Goal: Task Accomplishment & Management: Complete application form

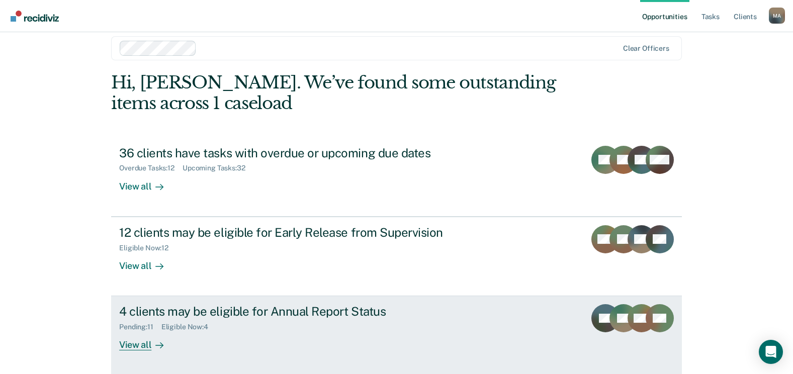
scroll to position [50, 0]
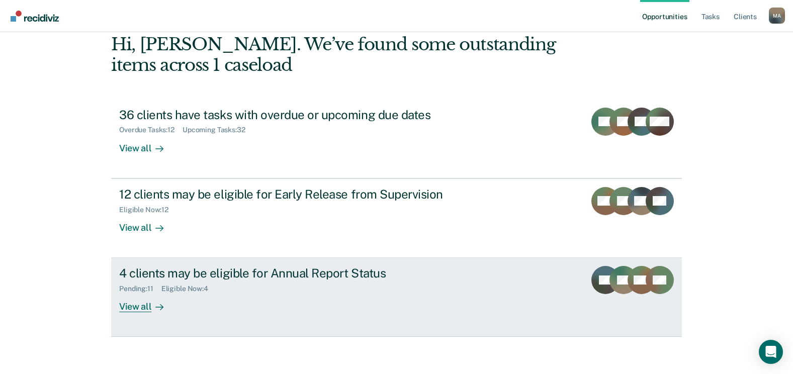
click at [131, 306] on div "View all" at bounding box center [147, 303] width 56 height 20
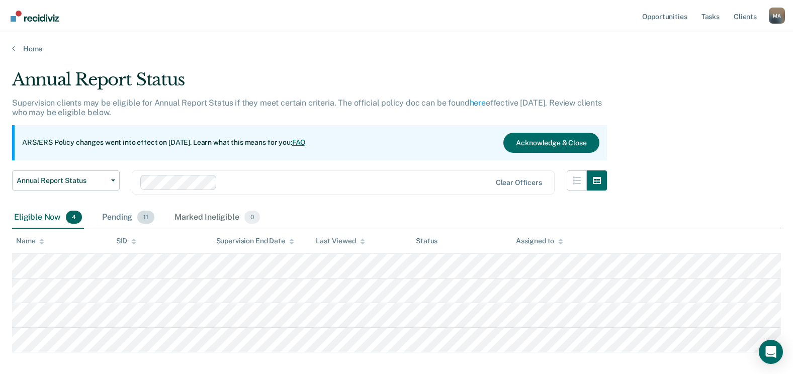
click at [137, 217] on span "11" at bounding box center [145, 217] width 17 height 13
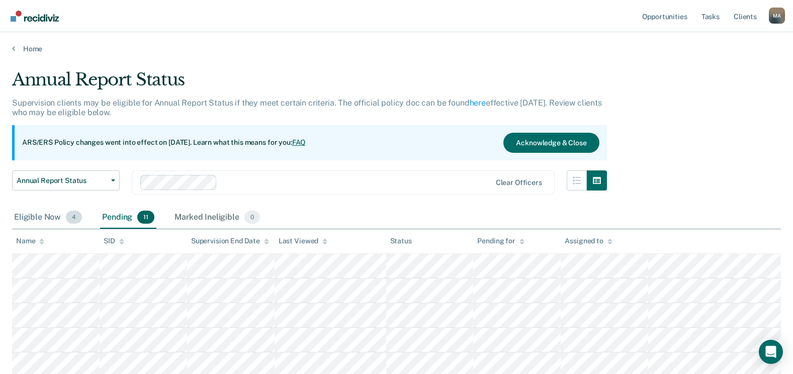
click at [56, 218] on div "Eligible Now 4" at bounding box center [48, 218] width 72 height 22
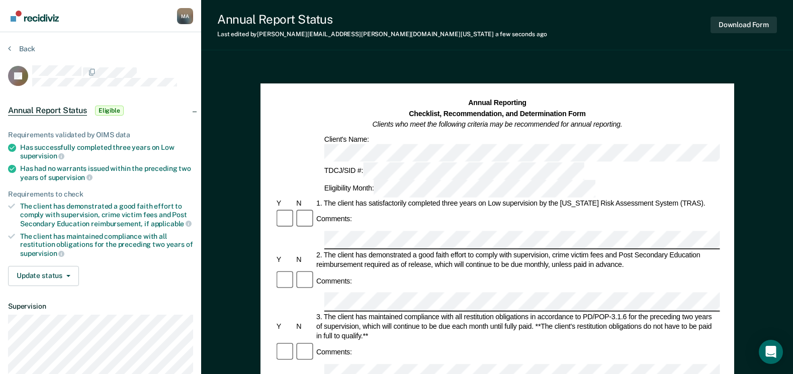
click at [372, 209] on div "Comments:" at bounding box center [497, 219] width 445 height 21
click at [764, 26] on button "Download Form" at bounding box center [744, 25] width 66 height 17
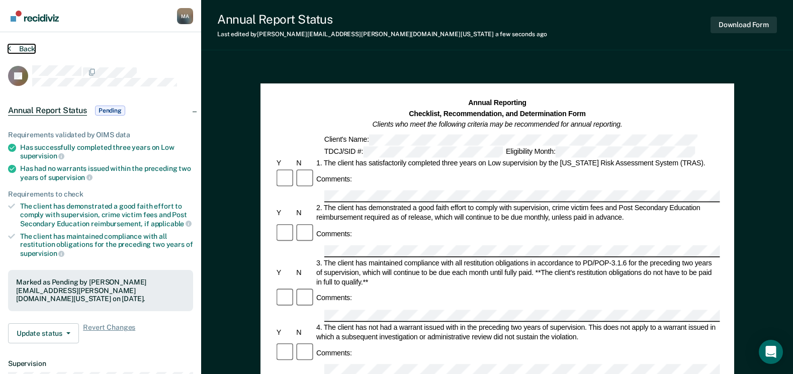
click at [13, 51] on button "Back" at bounding box center [21, 48] width 27 height 9
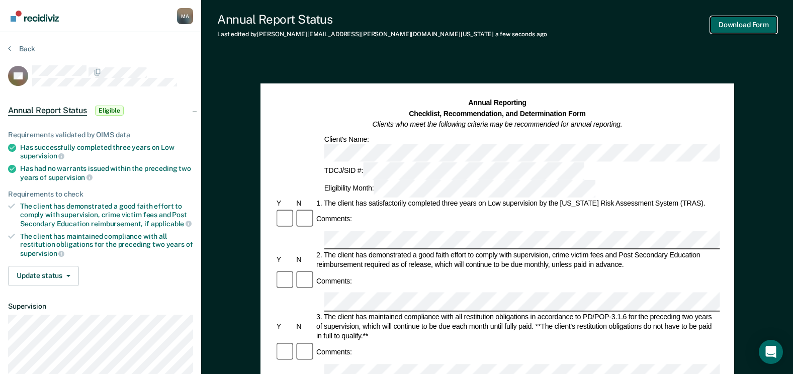
click at [732, 28] on button "Download Form" at bounding box center [744, 25] width 66 height 17
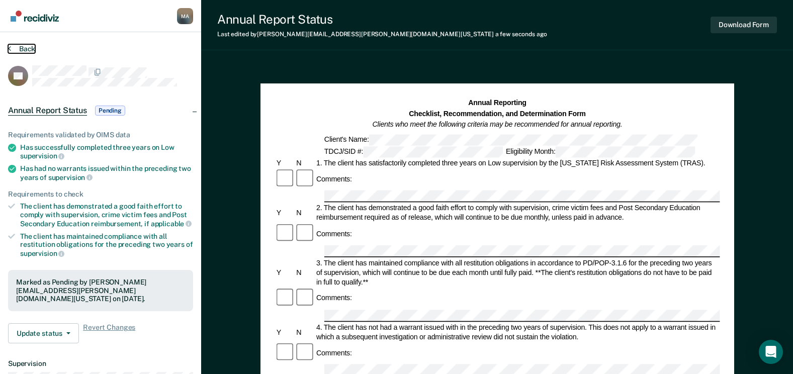
click at [27, 49] on button "Back" at bounding box center [21, 48] width 27 height 9
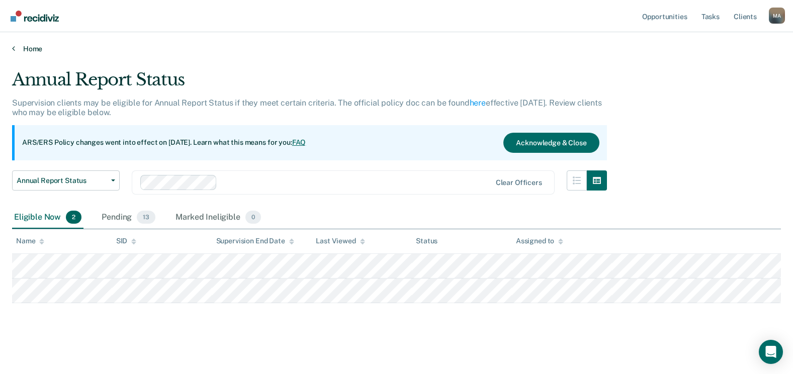
click at [21, 47] on link "Home" at bounding box center [396, 48] width 769 height 9
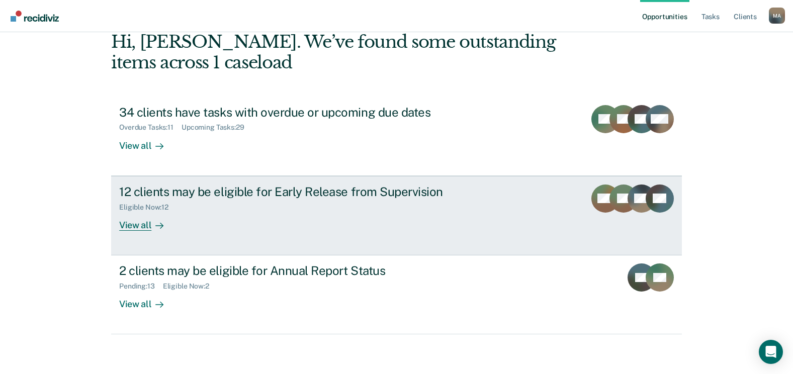
scroll to position [53, 0]
click at [146, 226] on div "View all" at bounding box center [147, 221] width 56 height 20
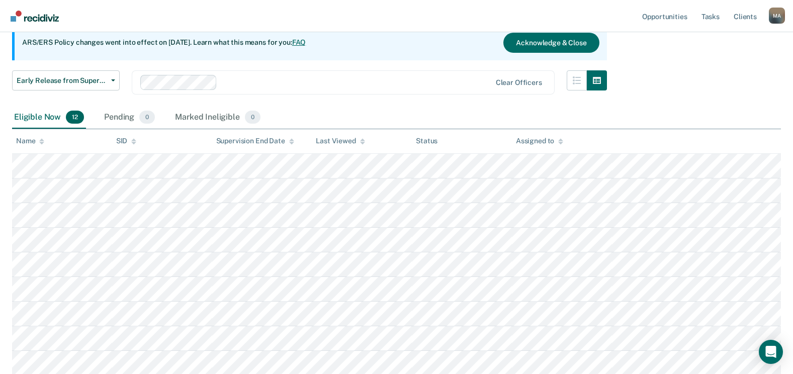
scroll to position [101, 0]
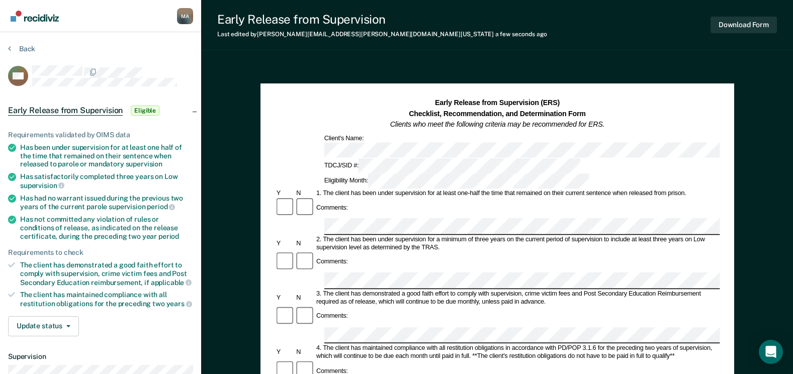
click at [420, 197] on div "Comments:" at bounding box center [497, 207] width 445 height 21
click at [744, 26] on button "Download Form" at bounding box center [744, 25] width 66 height 17
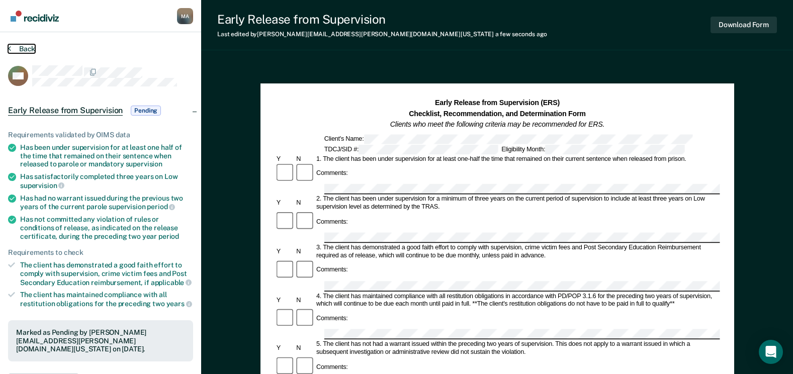
click at [18, 45] on button "Back" at bounding box center [21, 48] width 27 height 9
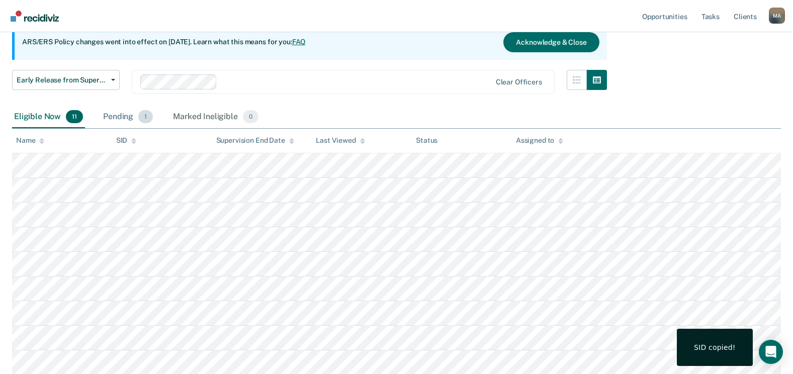
click at [141, 111] on span "1" at bounding box center [145, 116] width 15 height 13
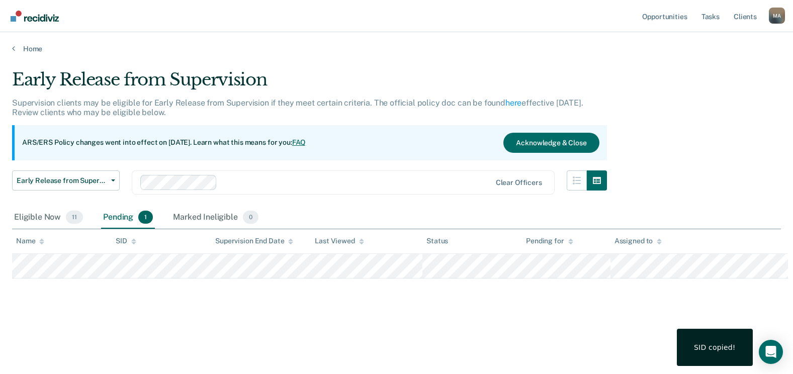
scroll to position [0, 0]
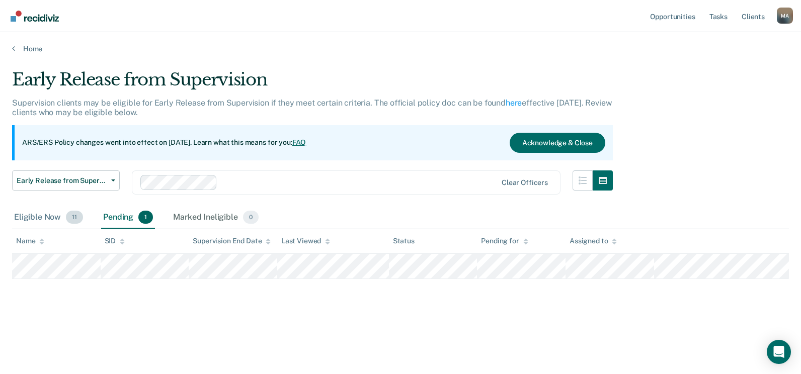
click at [64, 219] on div "Eligible Now 11" at bounding box center [48, 218] width 73 height 22
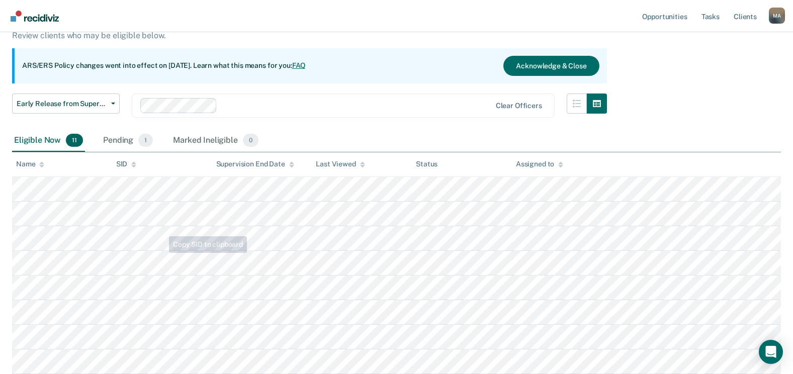
scroll to position [101, 0]
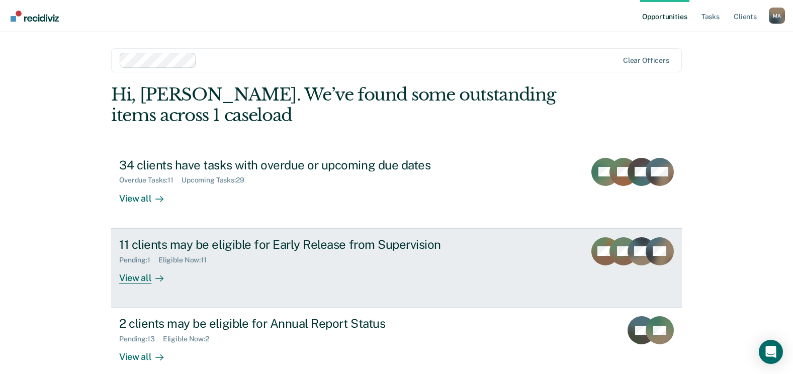
drag, startPoint x: 0, startPoint y: 0, endPoint x: 407, endPoint y: 256, distance: 480.6
click at [407, 256] on div "Pending : 1 Eligible Now : 11" at bounding box center [295, 258] width 353 height 13
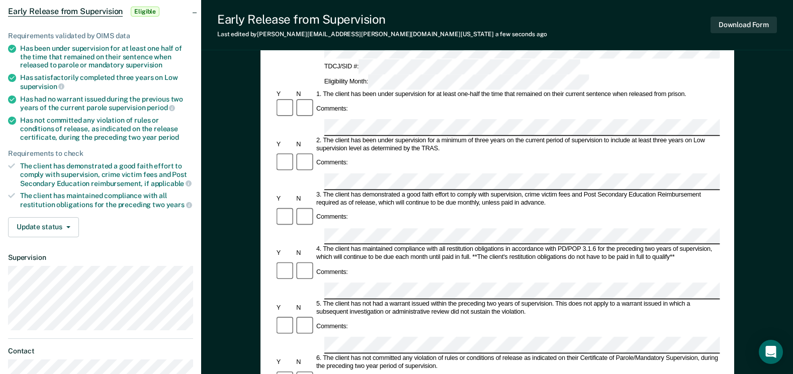
scroll to position [101, 0]
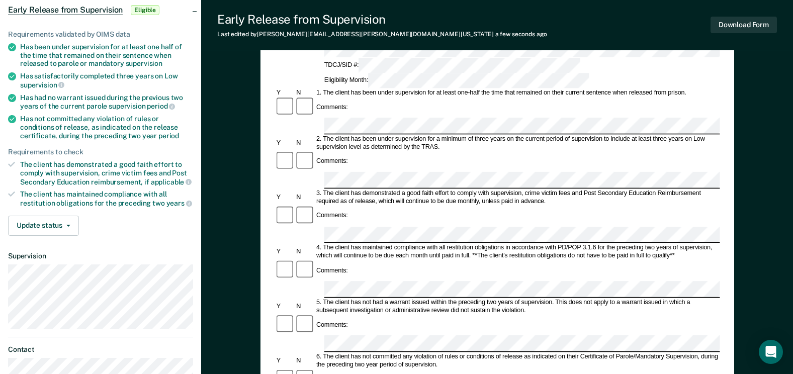
click at [380, 369] on div "Comments:" at bounding box center [497, 379] width 445 height 21
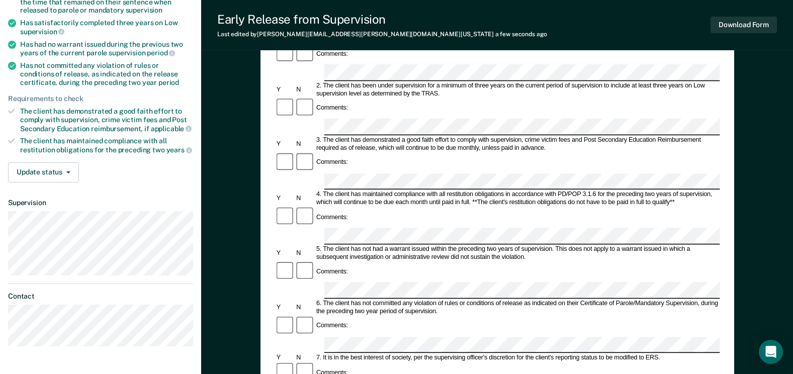
scroll to position [302, 0]
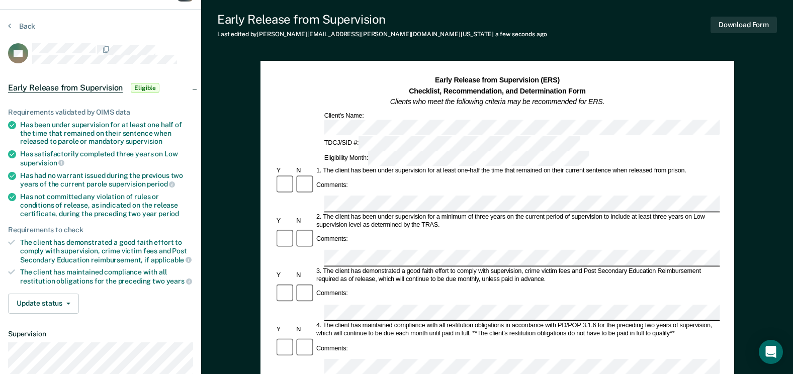
scroll to position [0, 0]
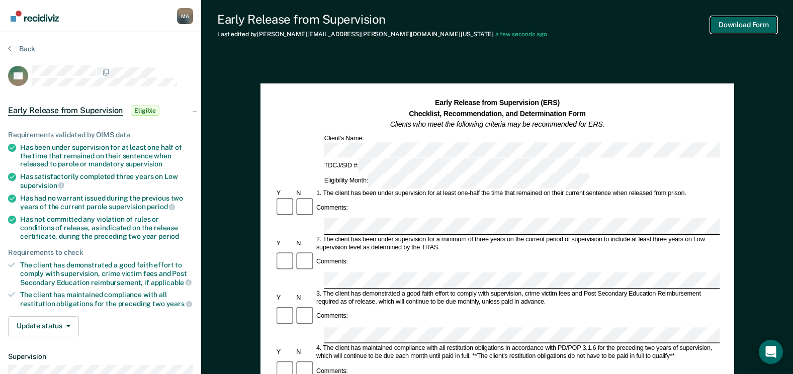
click at [754, 26] on button "Download Form" at bounding box center [744, 25] width 66 height 17
